Goal: Task Accomplishment & Management: Manage account settings

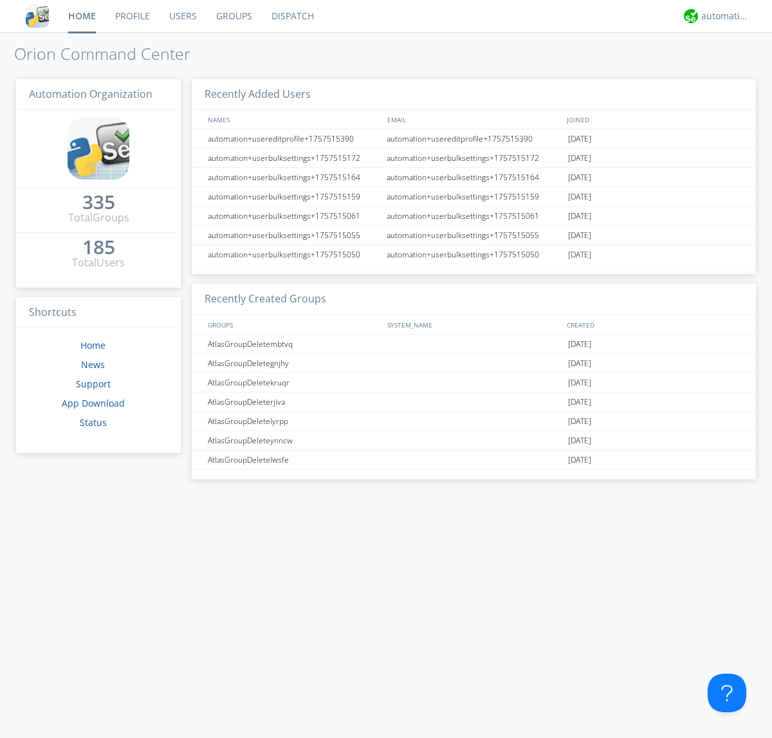
click at [233, 16] on link "Groups" at bounding box center [234, 16] width 55 height 32
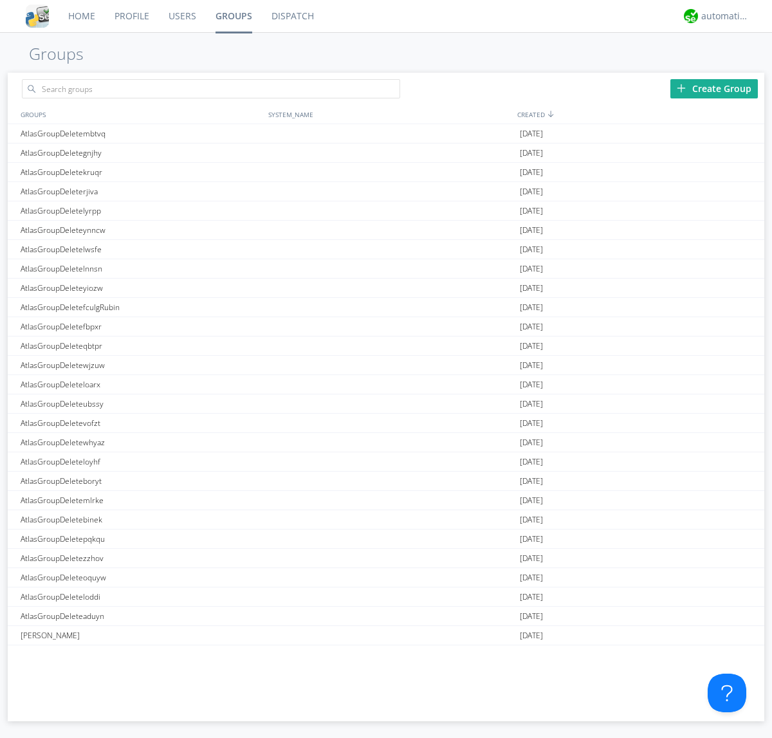
click at [714, 88] on div "Create Group" at bounding box center [715, 88] width 88 height 19
click at [233, 16] on link "Groups" at bounding box center [234, 16] width 56 height 32
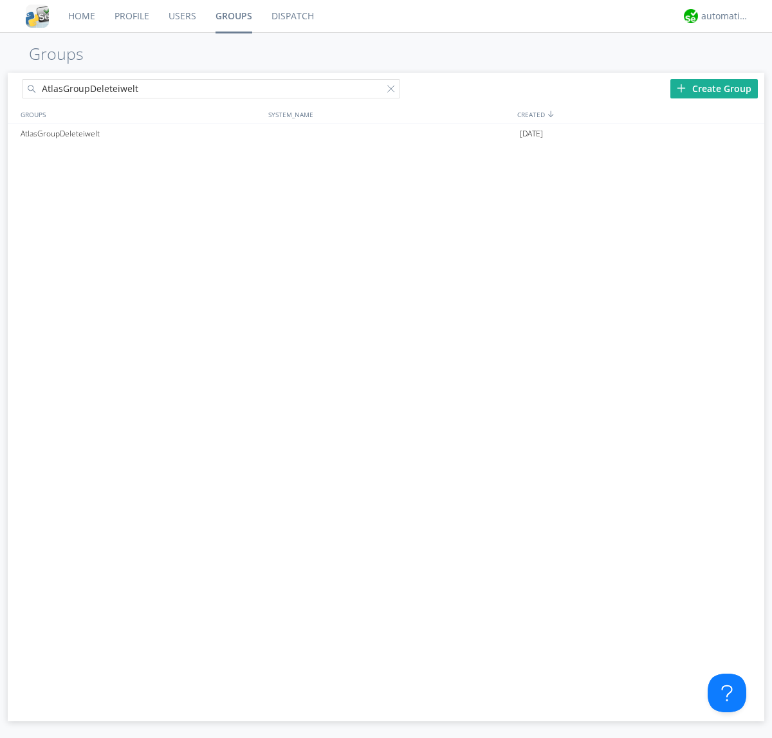
type input "AtlasGroupDeleteiwelt"
click at [394, 91] on div at bounding box center [393, 91] width 13 height 13
type input "AtlasGroupDeleteiwelt"
click at [141, 133] on div "AtlasGroupDeleteiwelt" at bounding box center [141, 133] width 248 height 19
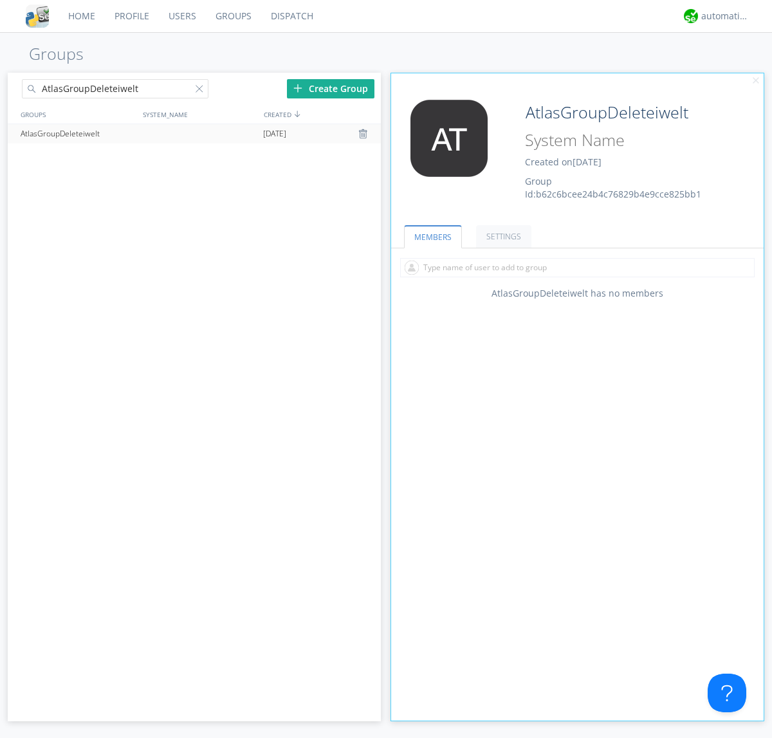
click at [502, 236] on link "SETTINGS" at bounding box center [503, 236] width 55 height 23
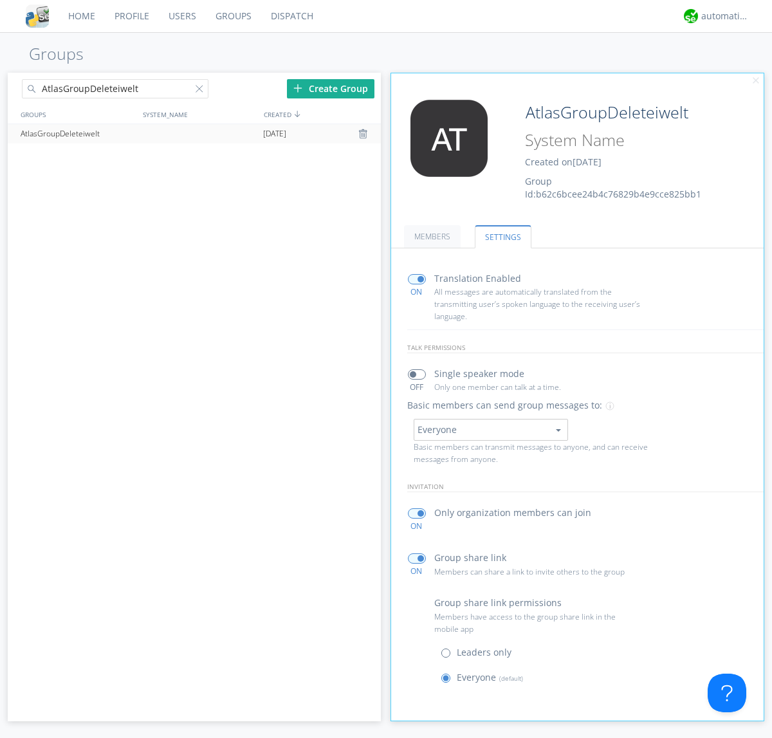
click at [364, 134] on div at bounding box center [364, 134] width 13 height 10
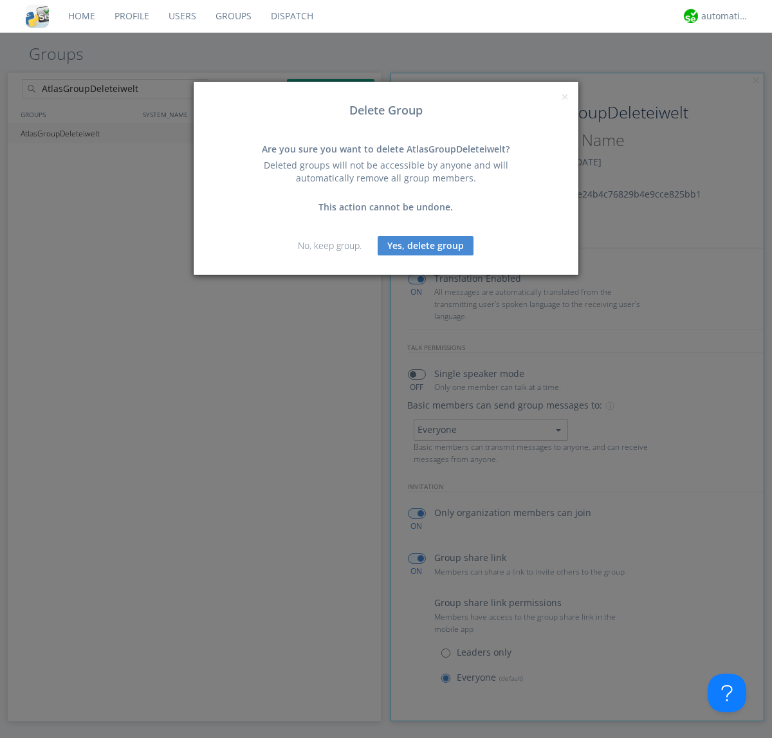
click at [426, 245] on button "Yes, delete group" at bounding box center [426, 245] width 96 height 19
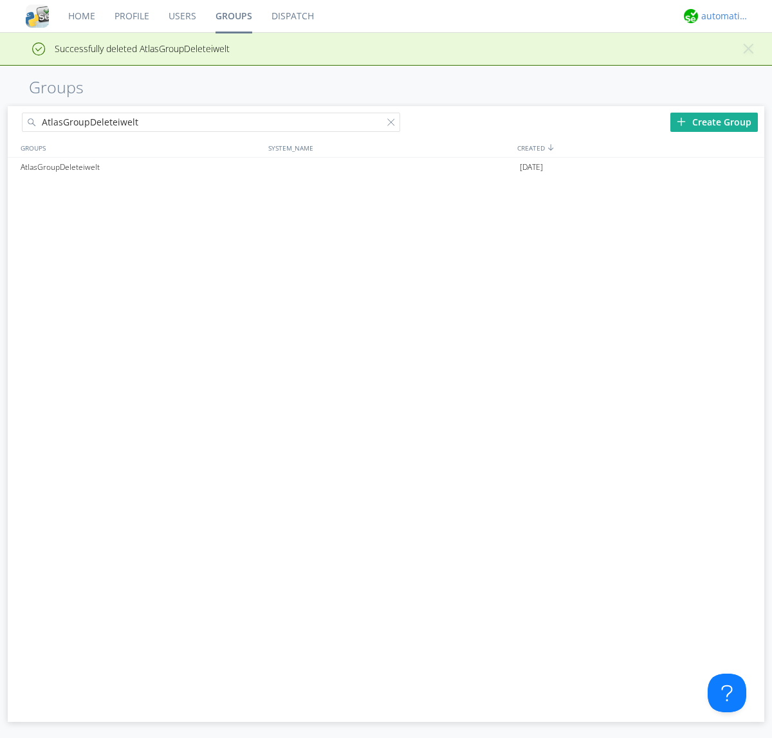
click at [722, 16] on div "automation+atlas" at bounding box center [725, 16] width 48 height 13
